Goal: Task Accomplishment & Management: Complete application form

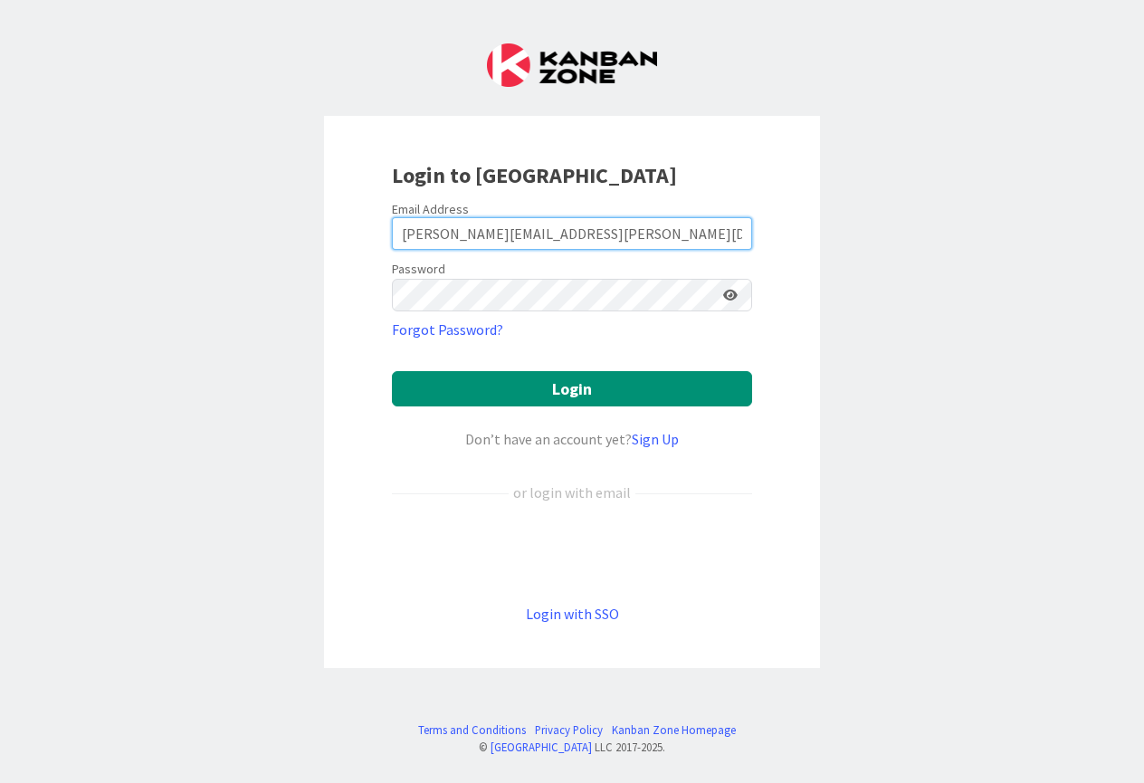
type input "[PERSON_NAME][EMAIL_ADDRESS][PERSON_NAME][DOMAIN_NAME]"
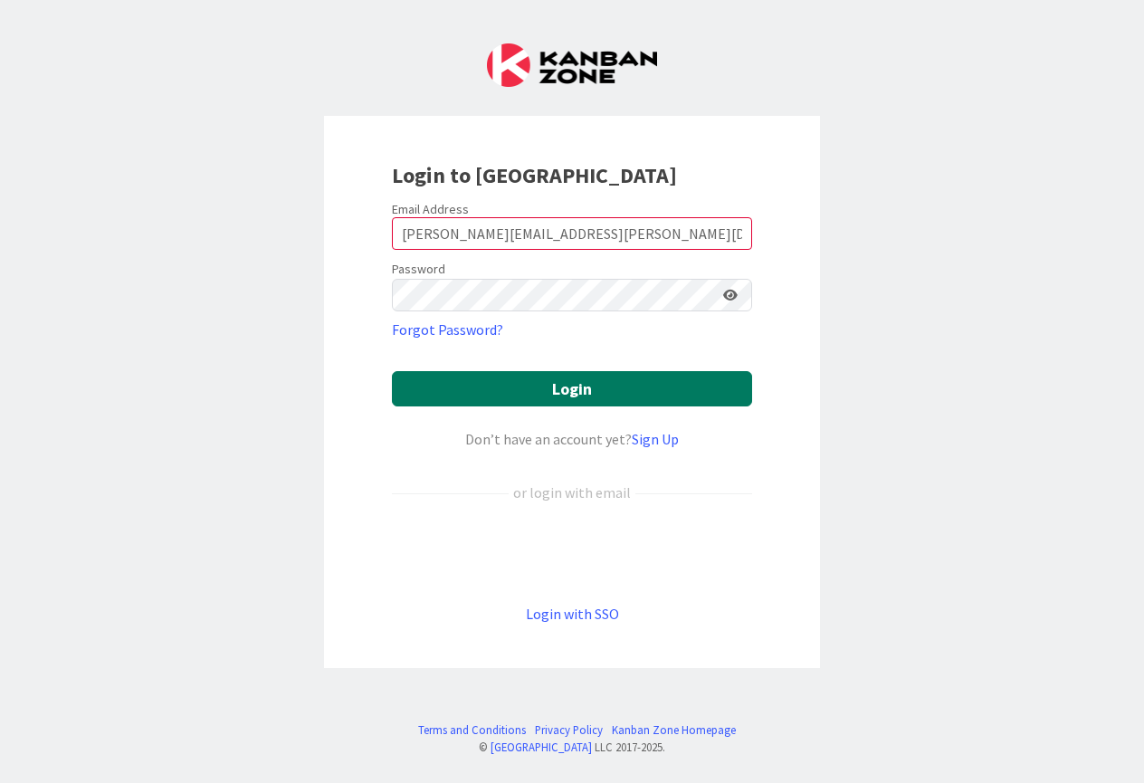
click at [392, 371] on button "Login" at bounding box center [572, 388] width 360 height 35
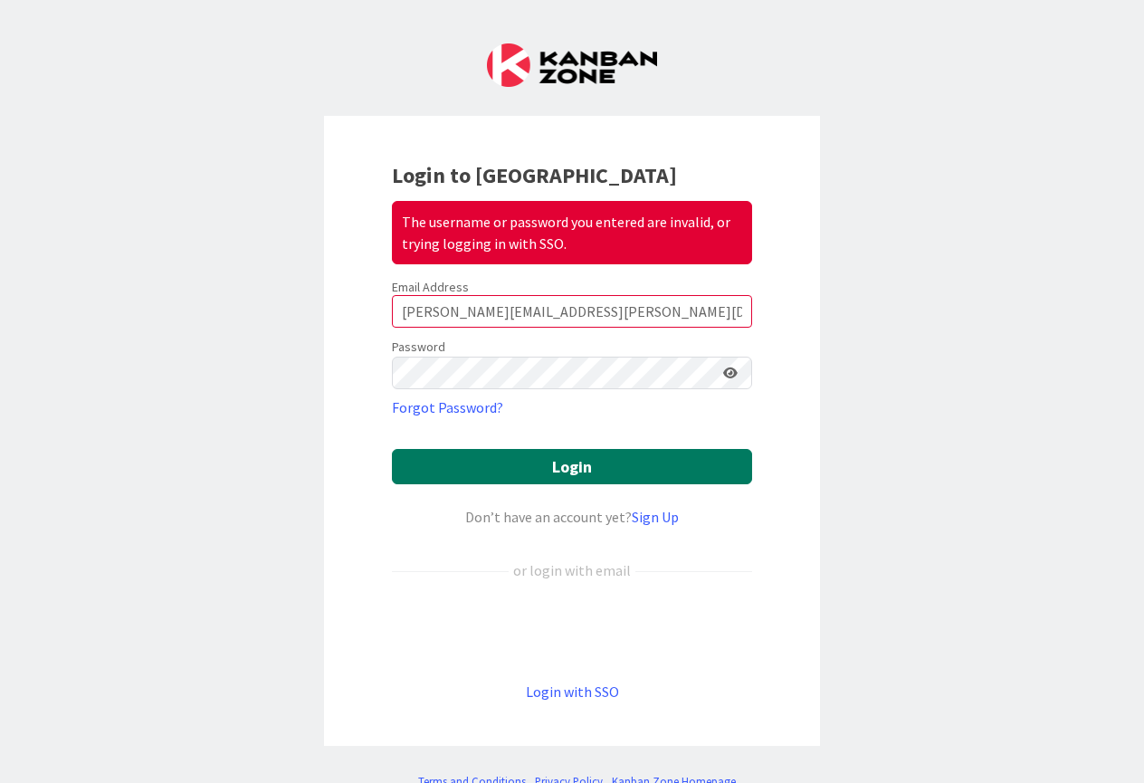
click at [392, 449] on button "Login" at bounding box center [572, 466] width 360 height 35
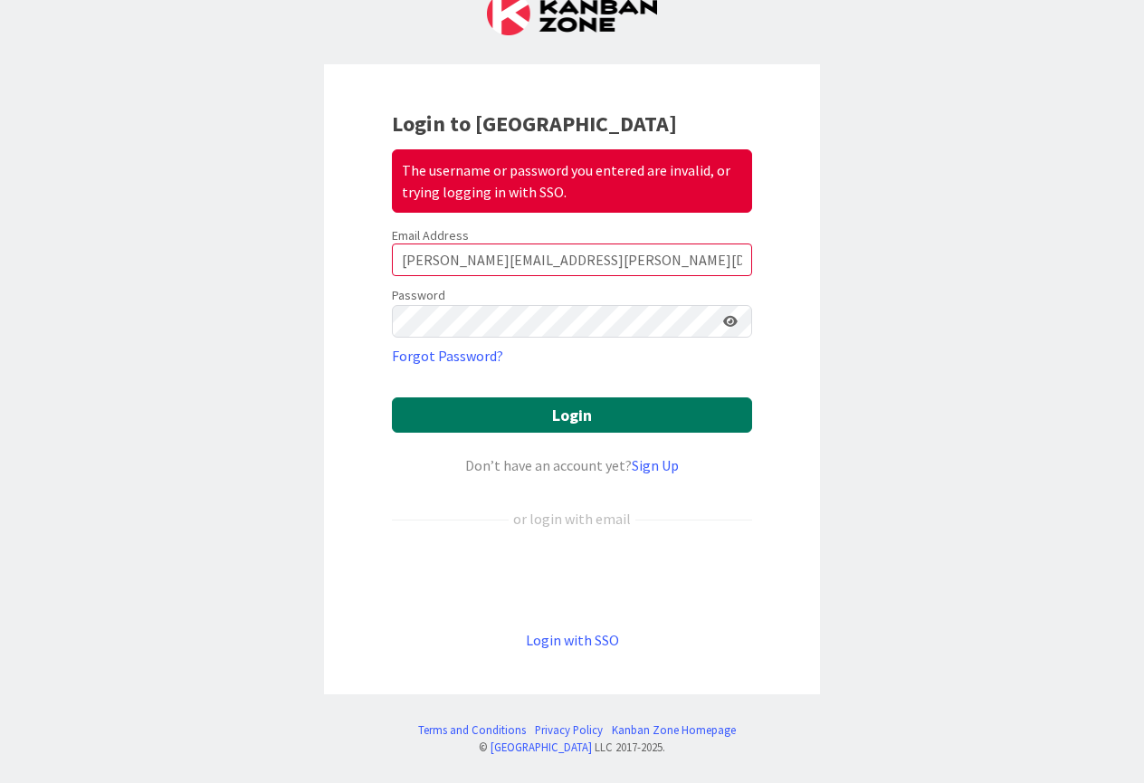
click at [392, 397] on button "Login" at bounding box center [572, 414] width 360 height 35
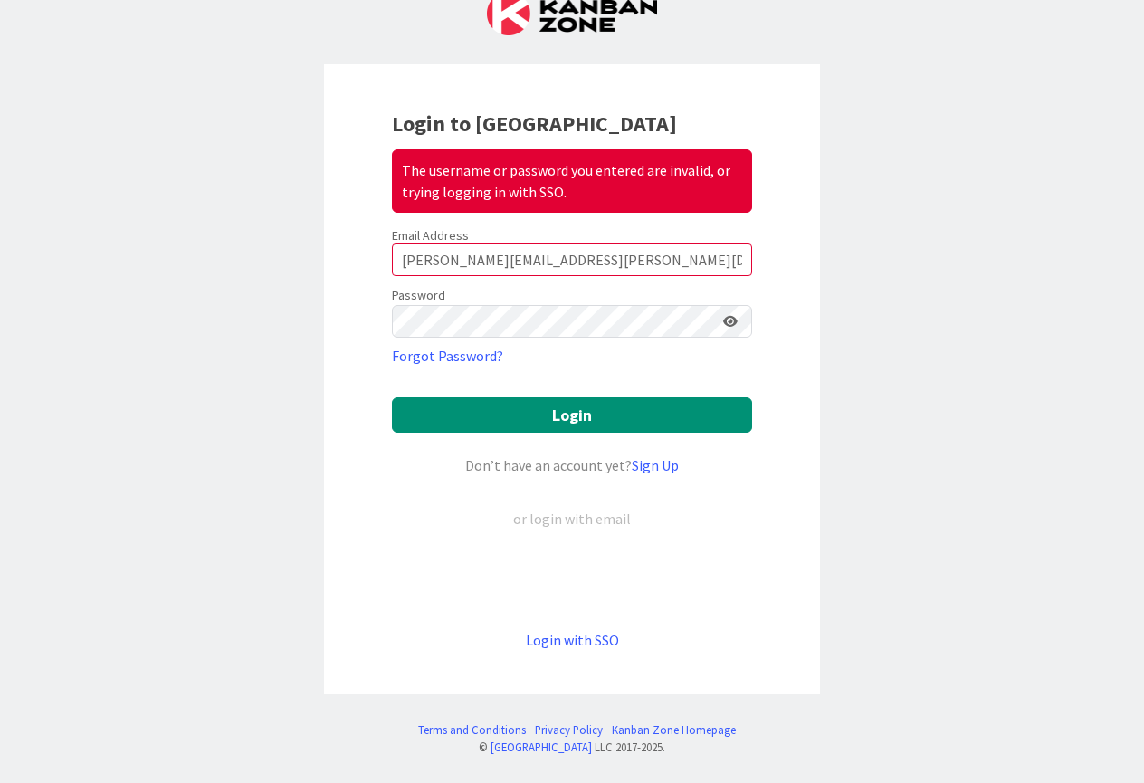
click at [632, 456] on link "Sign Up" at bounding box center [655, 465] width 47 height 18
